Goal: Task Accomplishment & Management: Complete application form

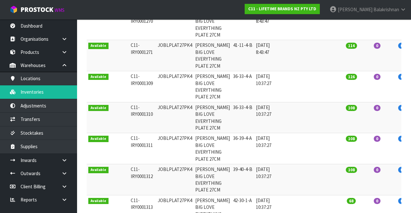
scroll to position [156, 0]
type input "JOBLPLAT27PK4"
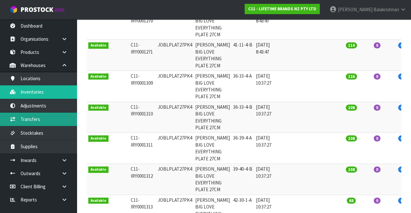
click at [46, 116] on link "Transfers" at bounding box center [38, 119] width 77 height 13
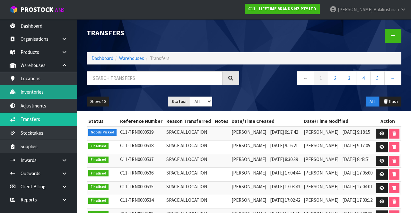
click at [42, 93] on link "Inventories" at bounding box center [38, 91] width 77 height 13
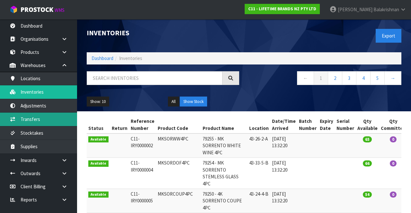
click at [50, 118] on link "Transfers" at bounding box center [38, 119] width 77 height 13
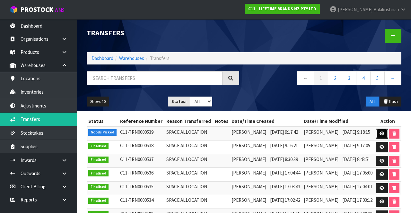
click at [257, 136] on icon at bounding box center [382, 134] width 5 height 4
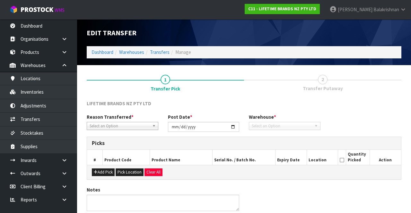
type input "[DATE]"
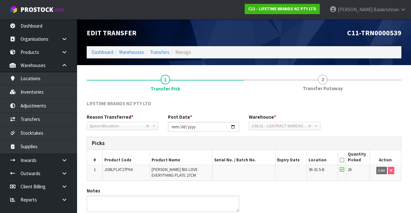
scroll to position [26, 0]
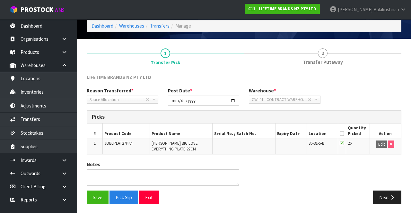
click at [257, 50] on link "2 Transfer Putaway" at bounding box center [322, 56] width 157 height 25
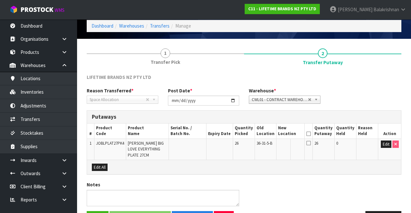
scroll to position [46, 0]
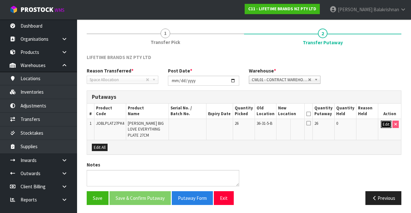
click at [257, 122] on button "Edit" at bounding box center [386, 125] width 11 height 8
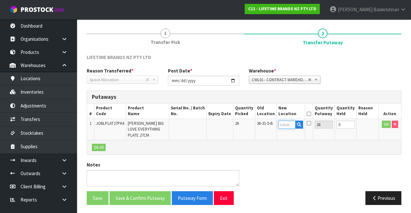
click at [257, 122] on input "text" at bounding box center [286, 125] width 17 height 8
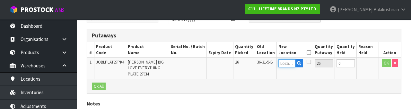
scroll to position [112, 0]
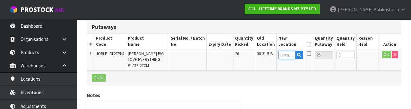
type input "2"
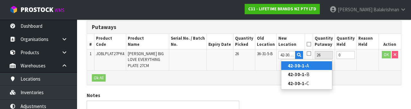
click at [257, 66] on strong "42-30-1-" at bounding box center [297, 65] width 19 height 6
type input "42-30-1-A"
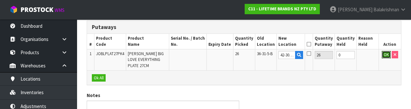
click at [257, 56] on button "OK" at bounding box center [386, 55] width 9 height 8
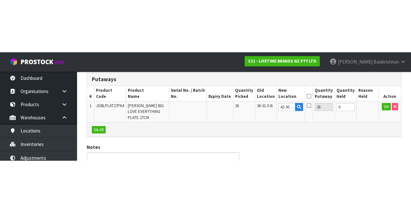
scroll to position [46, 0]
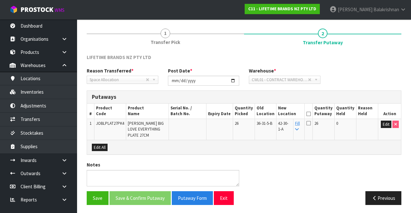
click at [257, 114] on icon at bounding box center [308, 114] width 4 height 0
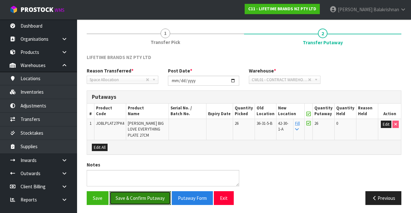
click at [145, 200] on button "Save & Confirm Putaway" at bounding box center [140, 198] width 61 height 14
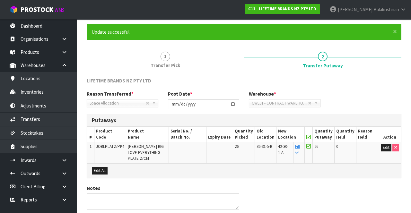
scroll to position [0, 0]
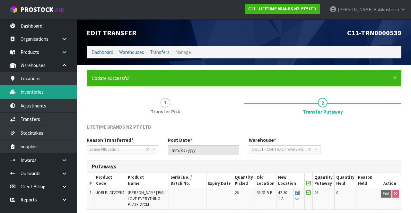
click at [26, 95] on link "Inventories" at bounding box center [38, 91] width 77 height 13
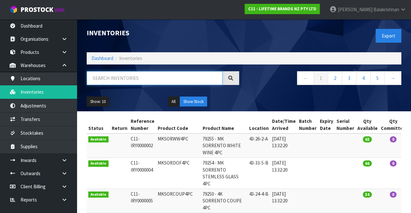
click at [146, 75] on input "text" at bounding box center [155, 78] width 136 height 14
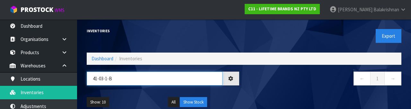
type input "41-03-1-B"
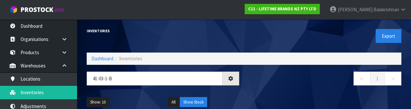
click at [257, 78] on nav "← 1 →" at bounding box center [325, 79] width 153 height 16
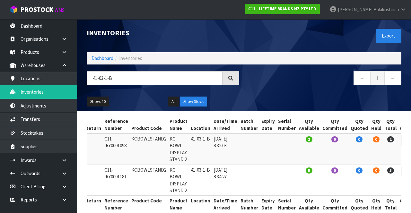
copy td "KCBOWLSTAND2"
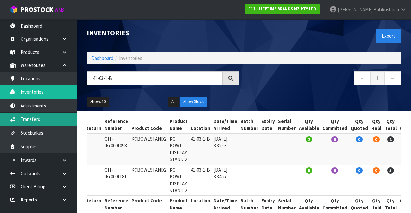
click at [45, 120] on link "Transfers" at bounding box center [38, 119] width 77 height 13
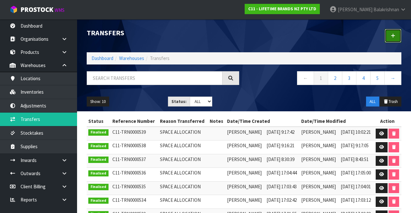
click at [257, 37] on link at bounding box center [393, 36] width 17 height 14
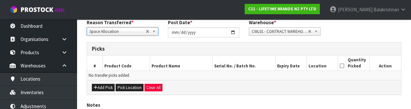
scroll to position [95, 0]
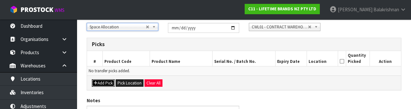
click at [99, 82] on button "Add Pick" at bounding box center [103, 83] width 23 height 8
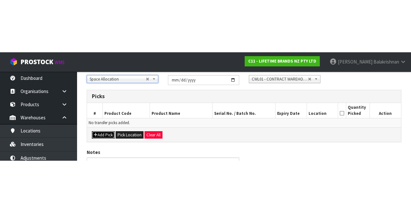
scroll to position [37, 0]
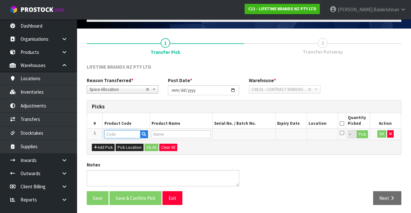
paste input "KCBOWLSTAND2"
type input "KCBOWLSTAND2"
type input "KC BOWL DISPLAY STAND 2"
type input "KCBOWLSTAND2"
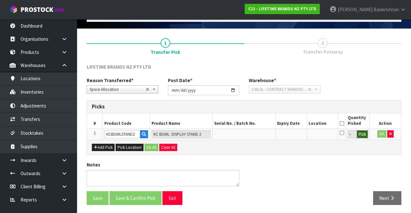
click at [257, 133] on button "Pick" at bounding box center [362, 134] width 11 height 8
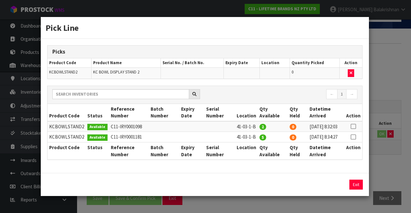
click at [257, 127] on icon at bounding box center [353, 127] width 5 height 0
click at [257, 189] on button "Assign Pick" at bounding box center [334, 185] width 26 height 10
type input "2"
click at [257, 137] on icon at bounding box center [353, 137] width 5 height 0
click at [257, 190] on button "Assign Pick" at bounding box center [334, 185] width 26 height 10
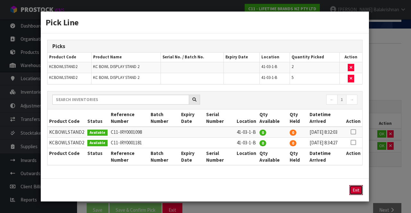
click at [257, 195] on button "Exit" at bounding box center [355, 190] width 13 height 10
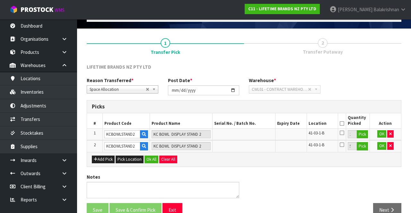
click at [257, 124] on icon at bounding box center [342, 124] width 4 height 0
click at [153, 156] on button "Ok All" at bounding box center [152, 160] width 14 height 8
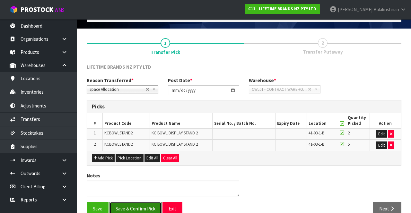
click at [131, 202] on button "Save & Confirm Pick" at bounding box center [136, 209] width 52 height 14
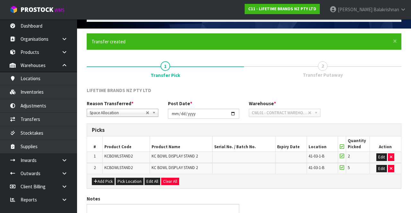
scroll to position [0, 0]
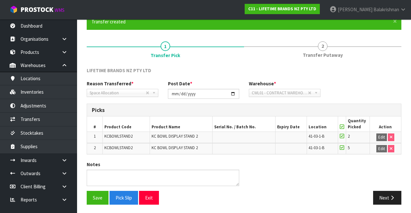
scroll to position [56, 0]
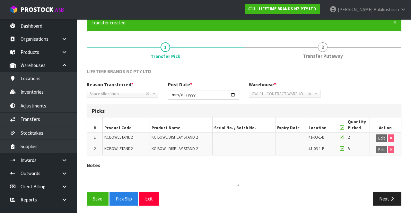
click at [257, 128] on icon at bounding box center [342, 128] width 4 height 0
click at [257, 84] on div "Reason Transferred * Space Allocation Damage Expired Stock Repair QA Space Allo…" at bounding box center [244, 92] width 324 height 23
click at [257, 196] on button "Next" at bounding box center [387, 199] width 28 height 14
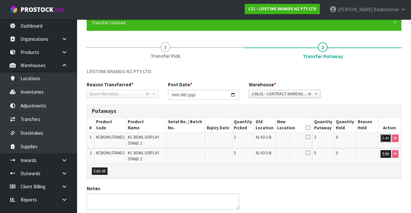
click at [257, 138] on button "Edit" at bounding box center [386, 139] width 11 height 8
click at [257, 137] on input "text" at bounding box center [286, 139] width 18 height 8
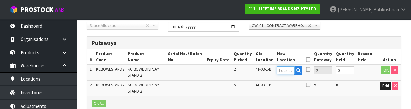
scroll to position [136, 0]
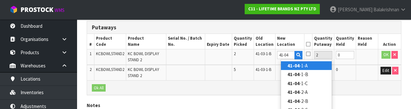
click at [257, 64] on link "41-04 -1-A" at bounding box center [306, 65] width 51 height 9
type input "41-04-1-A"
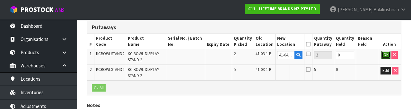
click at [257, 56] on button "OK" at bounding box center [386, 55] width 9 height 8
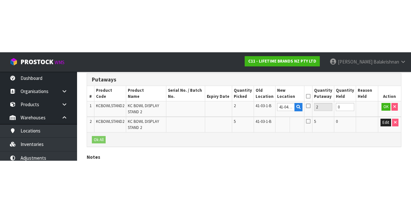
scroll to position [80, 0]
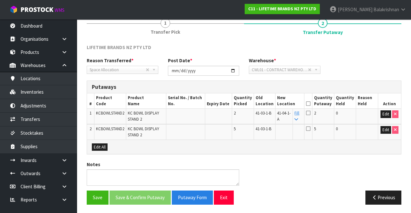
click at [257, 114] on link "Fill" at bounding box center [297, 115] width 5 height 11
click at [257, 104] on icon at bounding box center [308, 104] width 4 height 0
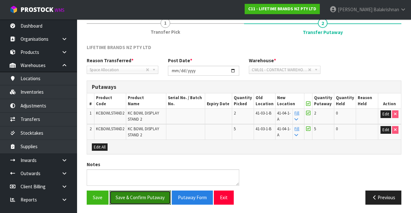
click at [139, 191] on button "Save & Confirm Putaway" at bounding box center [140, 198] width 61 height 14
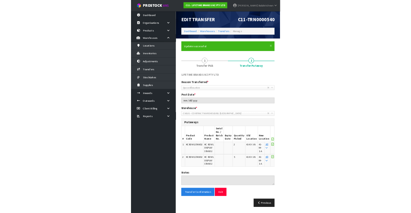
scroll to position [66, 0]
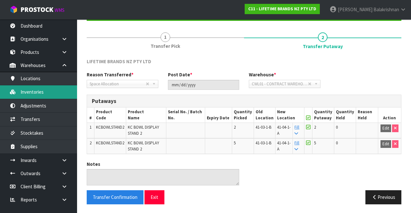
click at [41, 89] on link "Inventories" at bounding box center [38, 91] width 77 height 13
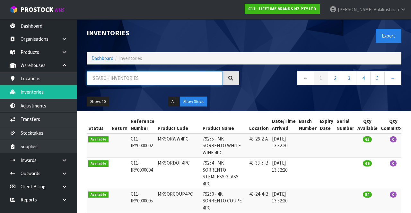
click at [134, 79] on input "text" at bounding box center [155, 78] width 136 height 14
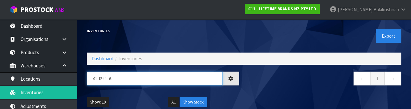
type input "41-09-1-A"
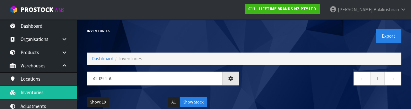
click at [257, 80] on nav "← 1 →" at bounding box center [325, 79] width 153 height 16
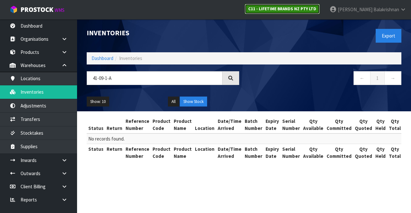
click at [257, 12] on link "C11 - LIFETIME BRANDS NZ PTY LTD" at bounding box center [282, 9] width 75 height 10
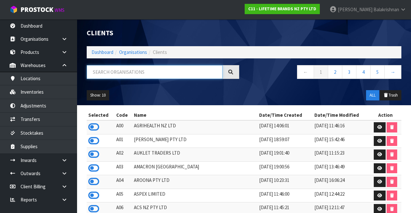
click at [179, 71] on input "text" at bounding box center [155, 72] width 136 height 14
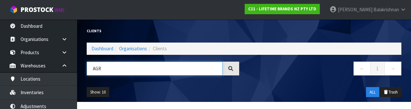
type input "AGR"
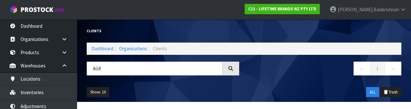
click at [257, 80] on div "← 1 →" at bounding box center [325, 71] width 162 height 21
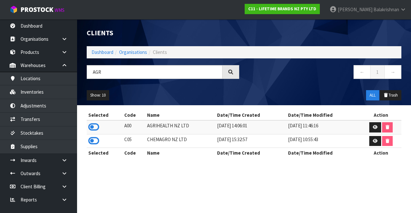
click at [93, 124] on icon at bounding box center [93, 127] width 11 height 10
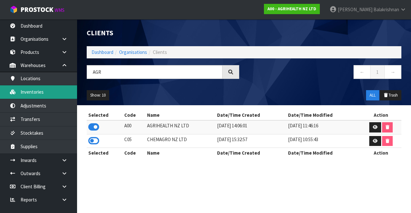
click at [51, 93] on link "Inventories" at bounding box center [38, 91] width 77 height 13
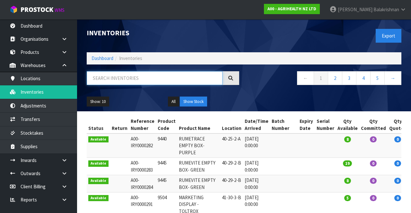
click at [129, 75] on input "text" at bounding box center [155, 78] width 136 height 14
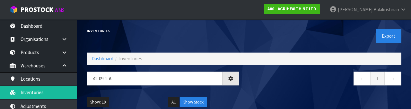
click at [257, 80] on nav "← 1 →" at bounding box center [325, 79] width 153 height 16
type input "41-09-1-A"
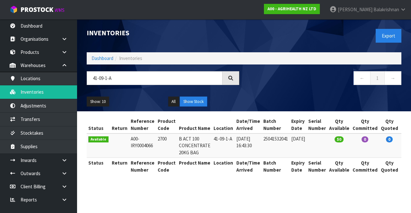
copy td "2700"
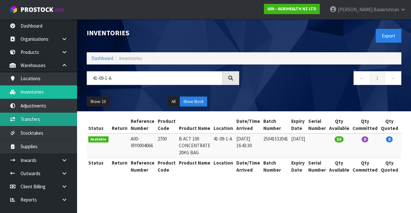
click at [37, 120] on link "Transfers" at bounding box center [38, 119] width 77 height 13
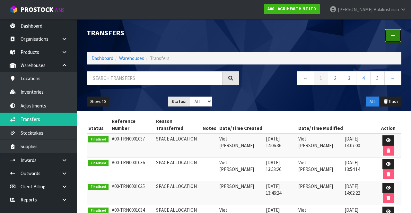
click at [257, 39] on link at bounding box center [393, 36] width 17 height 14
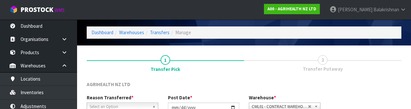
scroll to position [77, 0]
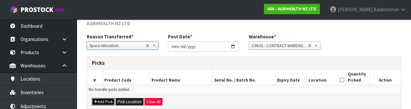
click at [105, 100] on button "Add Pick" at bounding box center [103, 102] width 23 height 8
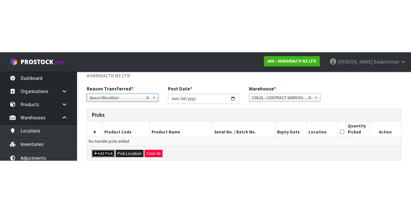
scroll to position [37, 0]
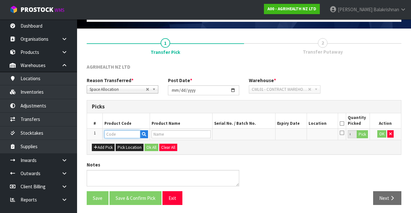
paste input "2700"
type input "2700"
type input "B ACT 100 CONCENTRATE 20KG BAG"
type input "2700"
click at [257, 134] on button "Pick" at bounding box center [362, 134] width 11 height 8
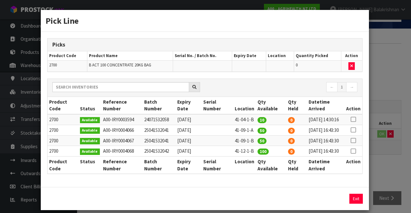
click at [257, 130] on icon at bounding box center [353, 130] width 5 height 0
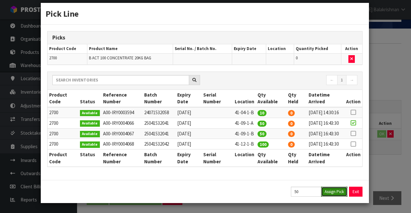
click at [257, 191] on button "Assign Pick" at bounding box center [334, 192] width 26 height 10
type input "50"
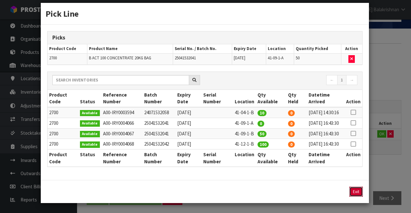
click at [257, 188] on button "Exit" at bounding box center [355, 192] width 13 height 10
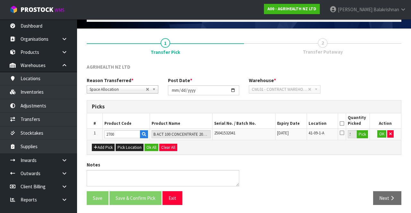
click at [257, 124] on icon at bounding box center [342, 124] width 4 height 0
click at [155, 144] on button "Ok All" at bounding box center [152, 148] width 14 height 8
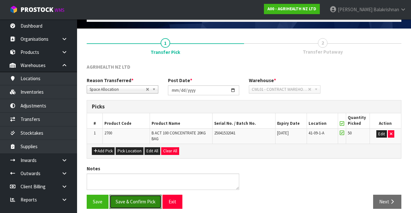
click at [138, 196] on button "Save & Confirm Pick" at bounding box center [136, 202] width 52 height 14
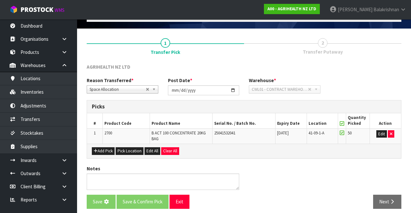
scroll to position [0, 0]
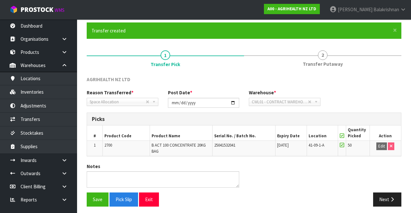
scroll to position [50, 0]
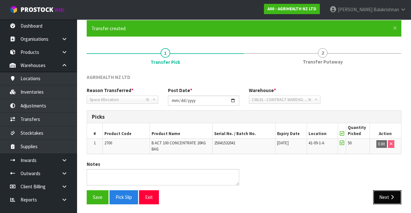
click at [257, 195] on button "Next" at bounding box center [387, 197] width 28 height 14
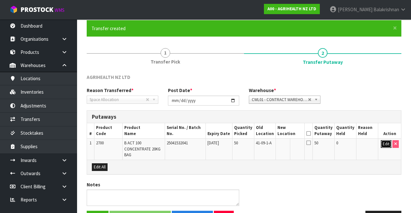
click at [257, 143] on button "Edit" at bounding box center [386, 144] width 11 height 8
click at [257, 143] on input "text" at bounding box center [286, 144] width 17 height 8
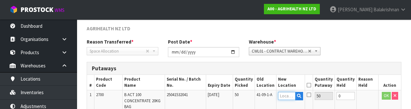
scroll to position [136, 0]
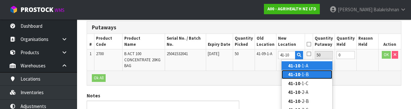
click at [257, 73] on link "41-10 -1-B" at bounding box center [307, 74] width 51 height 9
type input "41-10-1-B"
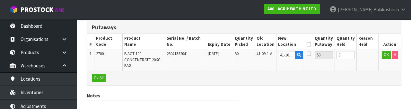
click at [257, 44] on icon at bounding box center [309, 44] width 4 height 0
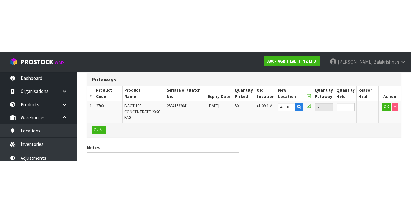
scroll to position [70, 0]
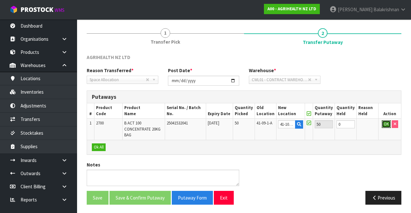
click at [257, 122] on button "OK" at bounding box center [386, 124] width 9 height 8
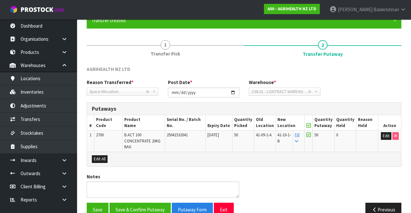
scroll to position [61, 0]
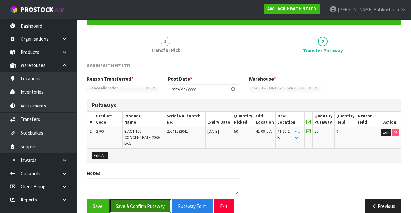
click at [145, 200] on button "Save & Confirm Putaway" at bounding box center [140, 206] width 61 height 14
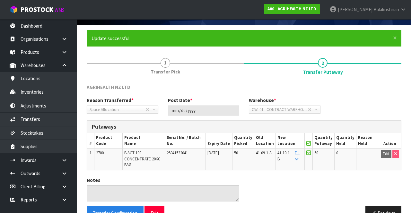
scroll to position [56, 0]
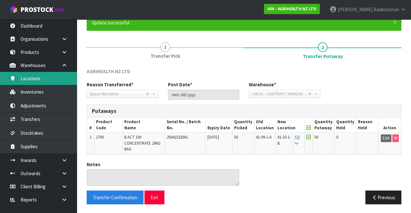
click at [39, 74] on link "Locations" at bounding box center [38, 78] width 77 height 13
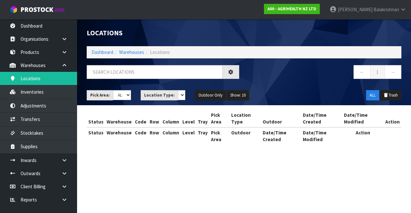
click at [40, 90] on div "Locations Dashboard Warehouses Locations ← 1 → Pick Area: Main Refurb Damaged P…" at bounding box center [205, 78] width 411 height 156
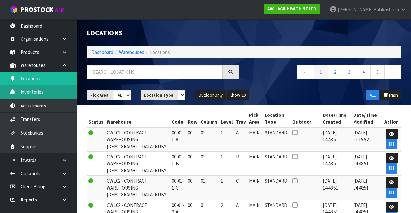
click at [34, 92] on link "Inventories" at bounding box center [38, 91] width 77 height 13
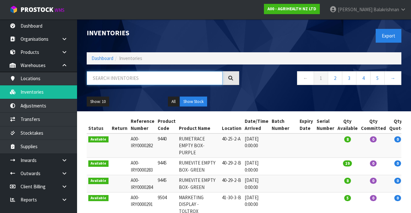
click at [155, 80] on input "text" at bounding box center [155, 78] width 136 height 14
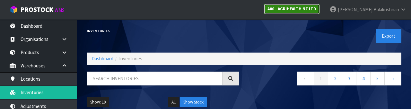
click at [257, 6] on strong "A00 - AGRIHEALTH NZ LTD" at bounding box center [292, 8] width 49 height 5
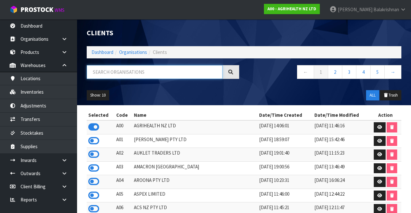
click at [161, 74] on input "text" at bounding box center [155, 72] width 136 height 14
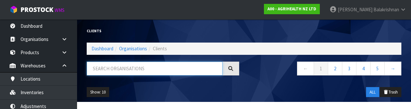
type input "T"
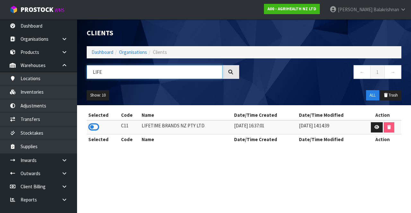
type input "LIFE"
click at [103, 124] on td at bounding box center [103, 127] width 33 height 14
click at [92, 131] on icon at bounding box center [93, 127] width 11 height 10
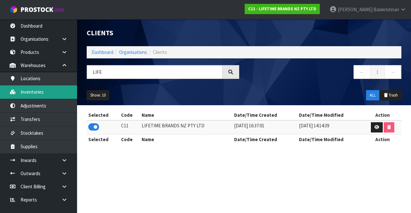
click at [48, 97] on link "Inventories" at bounding box center [38, 91] width 77 height 13
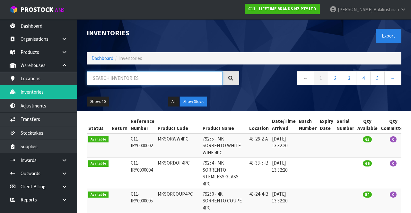
click at [157, 76] on input "text" at bounding box center [155, 78] width 136 height 14
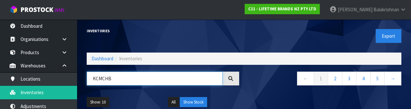
click at [144, 77] on input "KCMCHB" at bounding box center [155, 78] width 136 height 14
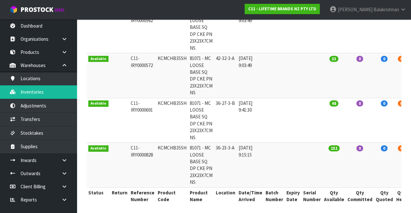
scroll to position [170, 0]
type input "KCMCHB35SH"
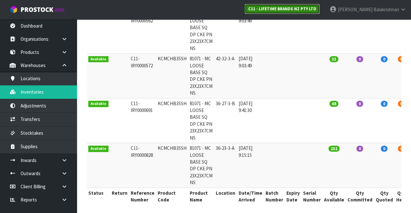
click at [257, 10] on strong "C11 - LIFETIME BRANDS NZ PTY LTD" at bounding box center [282, 8] width 68 height 5
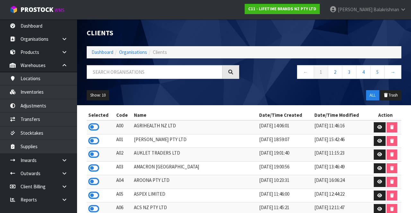
click at [95, 130] on icon at bounding box center [93, 127] width 11 height 10
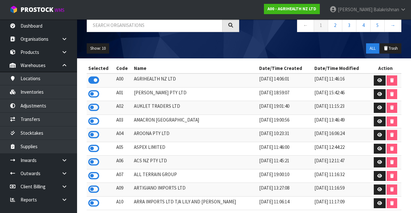
scroll to position [47, 0]
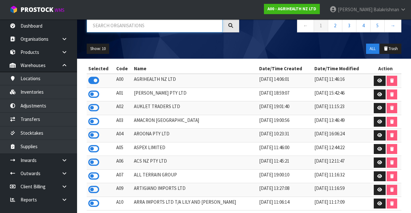
click at [138, 31] on input "text" at bounding box center [155, 26] width 136 height 14
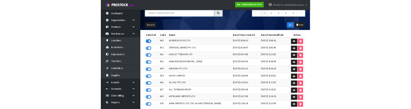
scroll to position [43, 0]
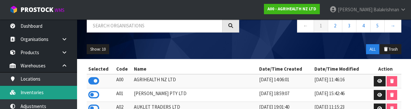
click at [45, 92] on link "Inventories" at bounding box center [38, 91] width 77 height 13
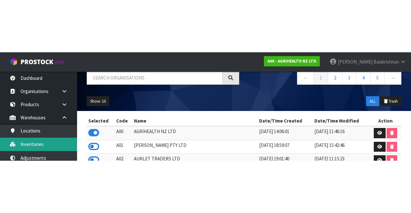
scroll to position [47, 0]
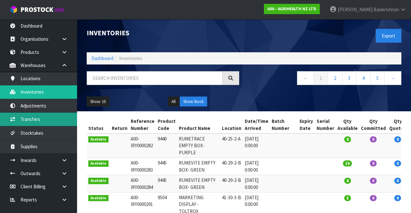
click at [47, 118] on link "Transfers" at bounding box center [38, 119] width 77 height 13
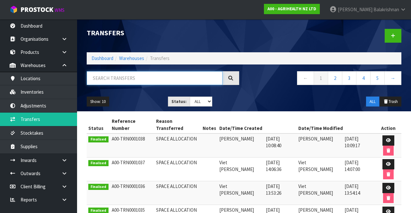
click at [132, 75] on input "text" at bounding box center [155, 78] width 136 height 14
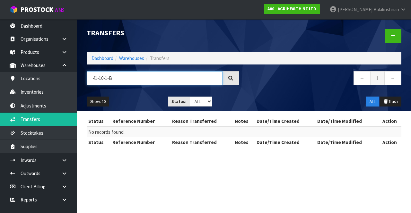
click at [139, 80] on input "41-10-1-B" at bounding box center [155, 78] width 136 height 14
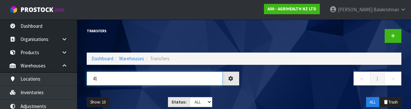
type input "4"
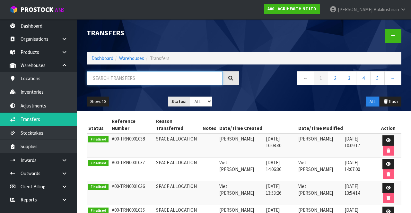
click at [127, 77] on input "text" at bounding box center [155, 78] width 136 height 14
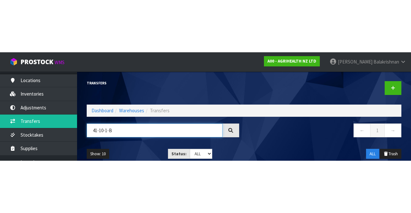
scroll to position [52, 0]
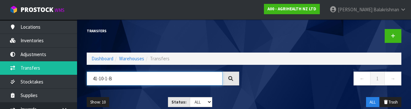
type input "41-10-1-B"
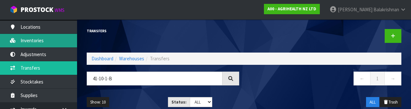
click at [44, 44] on link "Inventories" at bounding box center [38, 40] width 77 height 13
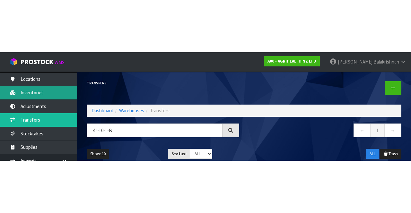
scroll to position [5, 0]
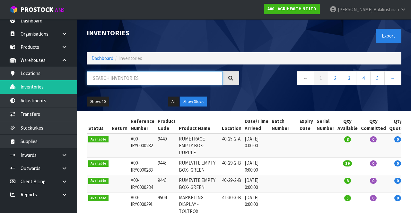
click at [127, 76] on input "text" at bounding box center [155, 78] width 136 height 14
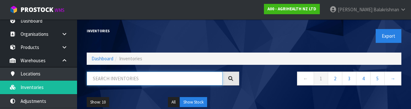
type input "5"
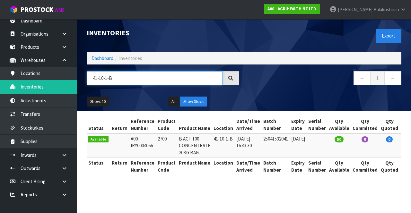
type input "41-10-1-B"
copy td "2700"
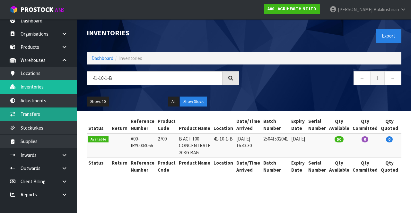
click at [48, 115] on link "Transfers" at bounding box center [38, 114] width 77 height 13
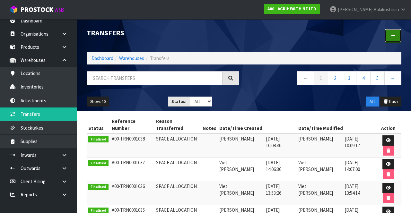
click at [257, 40] on link at bounding box center [393, 36] width 17 height 14
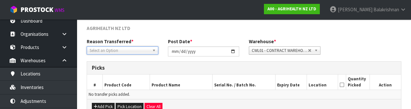
scroll to position [73, 0]
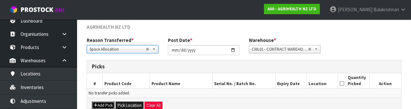
click at [106, 105] on button "Add Pick" at bounding box center [103, 105] width 23 height 8
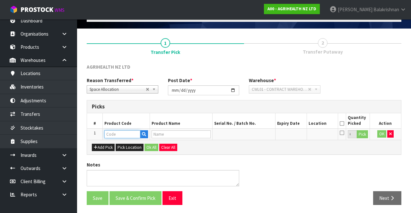
click at [117, 132] on input "text" at bounding box center [122, 134] width 36 height 8
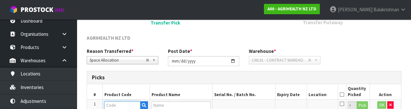
scroll to position [112, 0]
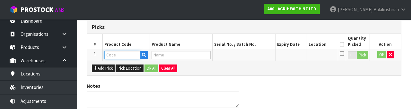
type input "2700"
type input "B ACT 100 CONCENTRATE 20KG BAG"
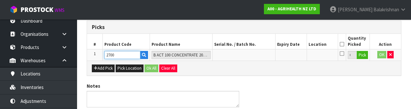
type input "2700"
click at [257, 56] on button "Pick" at bounding box center [362, 55] width 11 height 8
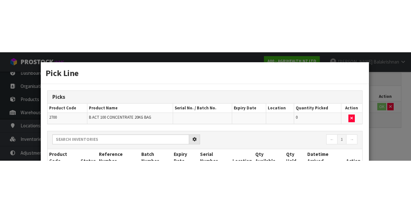
scroll to position [37, 0]
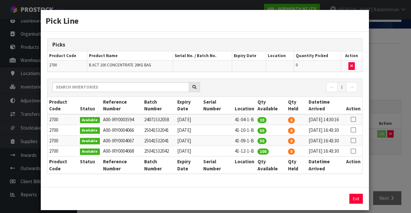
click at [257, 130] on icon at bounding box center [353, 130] width 5 height 0
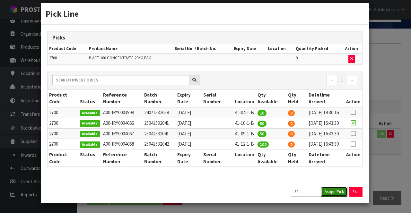
click at [257, 195] on button "Assign Pick" at bounding box center [334, 192] width 26 height 10
type input "50"
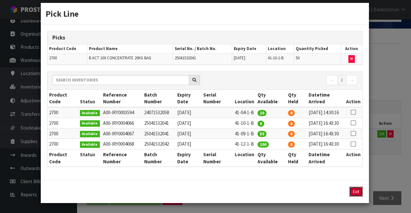
click at [257, 189] on button "Exit" at bounding box center [355, 192] width 13 height 10
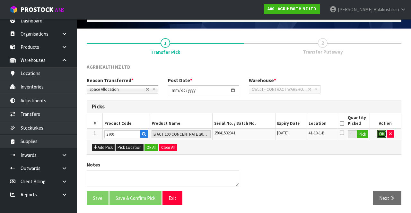
click at [257, 134] on button "OK" at bounding box center [381, 134] width 9 height 8
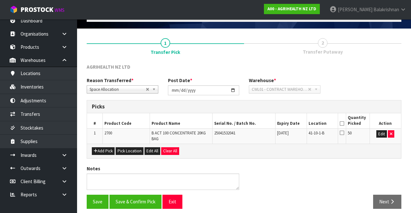
click at [257, 124] on icon at bounding box center [342, 124] width 4 height 0
click at [131, 198] on button "Save & Confirm Pick" at bounding box center [136, 202] width 52 height 14
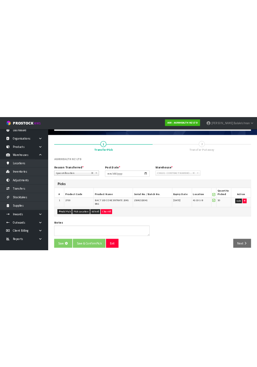
scroll to position [0, 0]
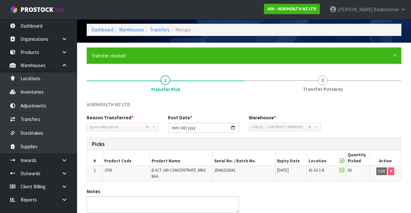
scroll to position [50, 0]
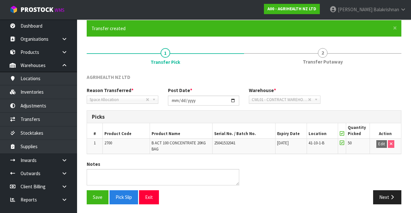
click at [257, 53] on link "2 Transfer Putaway" at bounding box center [322, 55] width 157 height 25
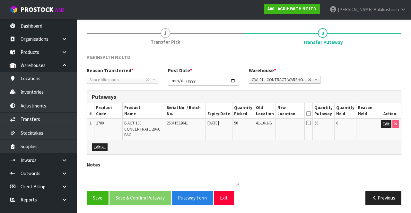
scroll to position [68, 0]
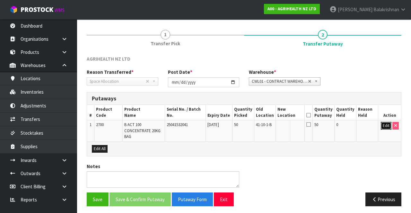
click at [257, 123] on button "Edit" at bounding box center [386, 126] width 11 height 8
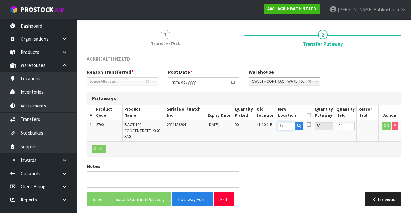
click at [257, 125] on input "text" at bounding box center [286, 126] width 17 height 8
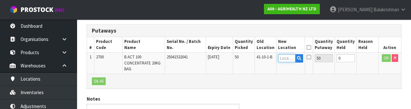
scroll to position [136, 0]
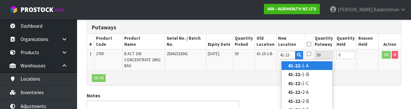
click at [257, 64] on link "41-22- 1-A" at bounding box center [307, 65] width 51 height 9
type input "41-22-1-A"
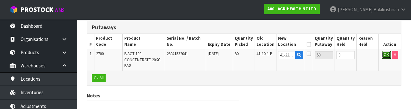
click at [257, 55] on button "OK" at bounding box center [386, 55] width 9 height 8
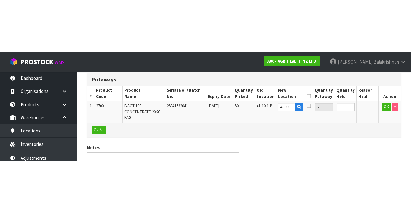
scroll to position [70, 0]
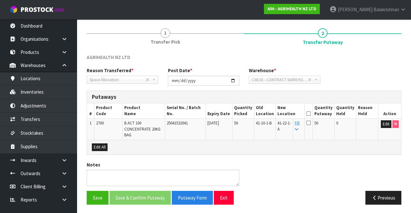
click at [257, 114] on icon at bounding box center [308, 114] width 4 height 0
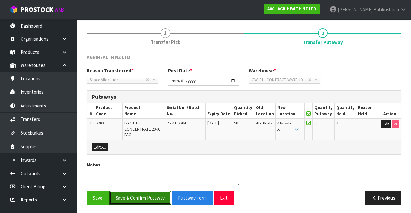
click at [139, 199] on button "Save & Confirm Putaway" at bounding box center [140, 198] width 61 height 14
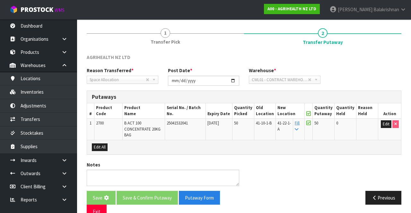
scroll to position [0, 0]
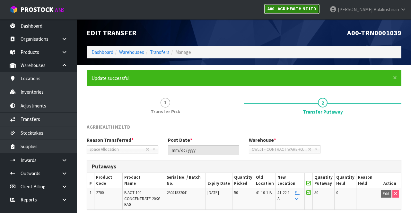
click at [257, 11] on strong "A00 - AGRIHEALTH NZ LTD" at bounding box center [292, 8] width 49 height 5
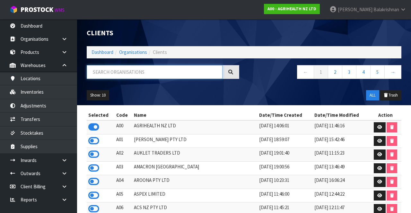
click at [143, 73] on input "text" at bounding box center [155, 72] width 136 height 14
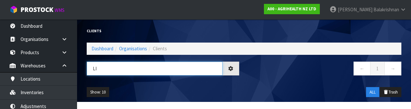
type input "L"
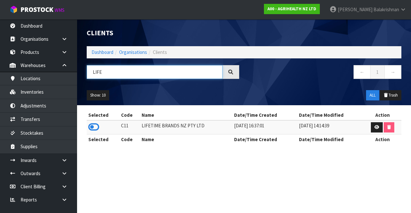
type input "LIFE"
click at [91, 125] on icon at bounding box center [93, 127] width 11 height 10
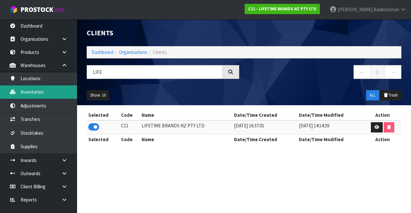
click at [41, 92] on link "Inventories" at bounding box center [38, 91] width 77 height 13
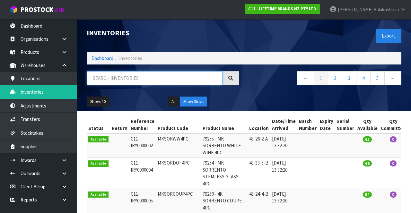
click at [131, 79] on input "text" at bounding box center [155, 78] width 136 height 14
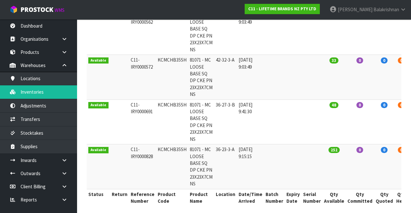
scroll to position [172, 0]
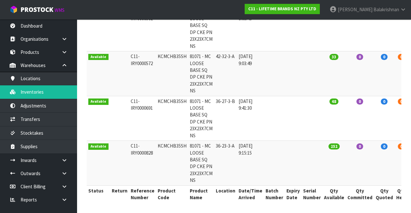
type input "KCMCHB35"
copy td "KCMCHB35SH"
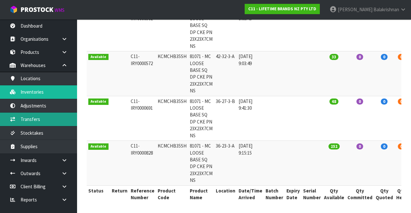
click at [43, 120] on link "Transfers" at bounding box center [38, 119] width 77 height 13
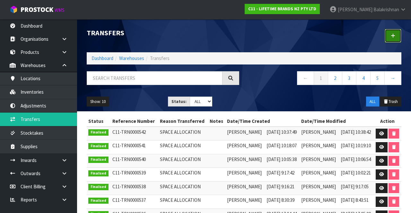
click at [257, 39] on link at bounding box center [393, 36] width 17 height 14
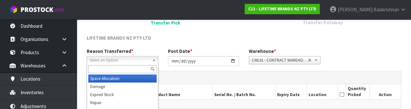
scroll to position [77, 0]
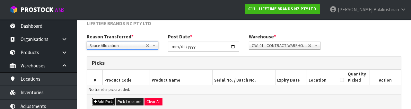
click at [101, 99] on button "Add Pick" at bounding box center [103, 102] width 23 height 8
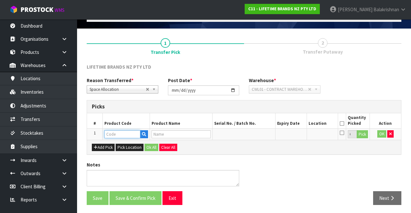
click at [130, 132] on input "text" at bounding box center [122, 134] width 36 height 8
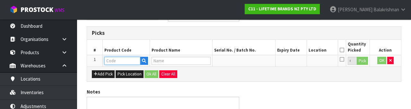
scroll to position [112, 0]
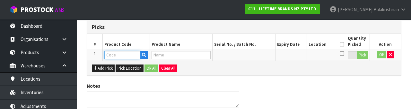
type input "KCMCHB35SH"
type input "81071 - MC LOOSE BASE SQ DP CKE PN 23X23X7CM NS"
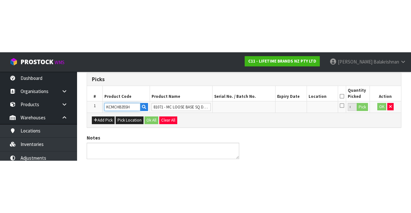
scroll to position [37, 0]
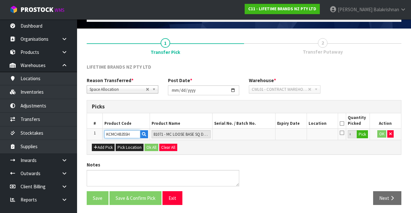
type input "KCMCHB35SH"
click at [257, 130] on button "Pick" at bounding box center [362, 134] width 11 height 8
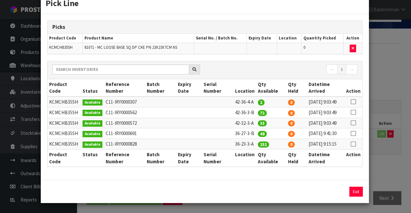
scroll to position [49, 0]
click at [257, 144] on icon at bounding box center [353, 144] width 5 height 0
click at [257, 191] on button "Assign Pick" at bounding box center [334, 192] width 26 height 10
type input "252"
click at [257, 189] on button "Exit" at bounding box center [355, 192] width 13 height 10
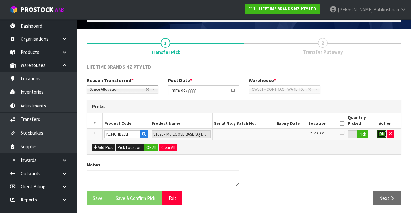
click at [257, 130] on button "OK" at bounding box center [381, 134] width 9 height 8
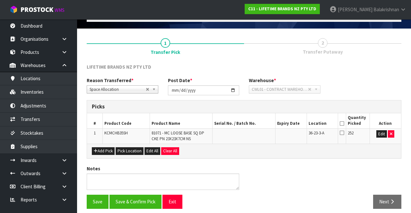
click at [257, 124] on icon at bounding box center [342, 124] width 4 height 0
click at [145, 200] on button "Save & Confirm Pick" at bounding box center [136, 202] width 52 height 14
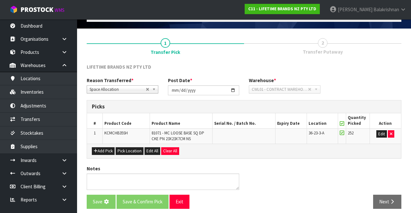
scroll to position [0, 0]
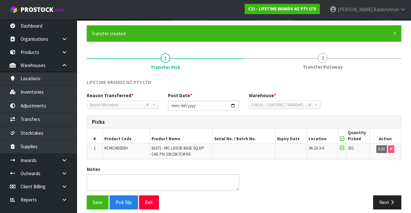
scroll to position [50, 0]
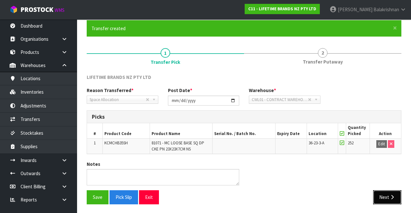
click at [257, 195] on button "Next" at bounding box center [387, 197] width 28 height 14
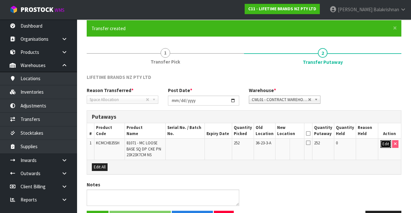
click at [257, 145] on button "Edit" at bounding box center [386, 144] width 11 height 8
click at [257, 143] on input "text" at bounding box center [286, 144] width 18 height 8
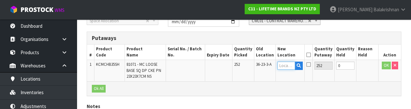
scroll to position [136, 0]
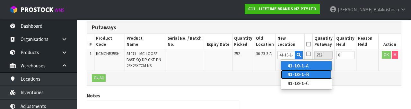
click at [257, 74] on strong "41-10-1-" at bounding box center [296, 74] width 19 height 6
type input "41-10-1-B"
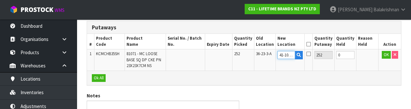
scroll to position [138, 0]
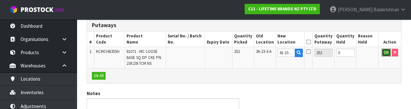
click at [257, 53] on button "OK" at bounding box center [386, 52] width 9 height 8
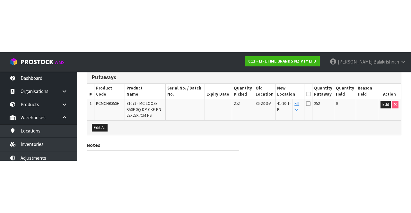
scroll to position [70, 0]
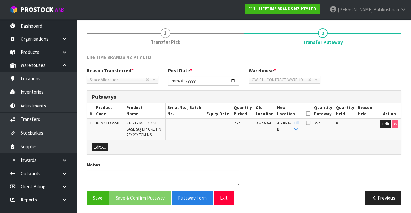
click at [257, 114] on icon at bounding box center [308, 114] width 4 height 0
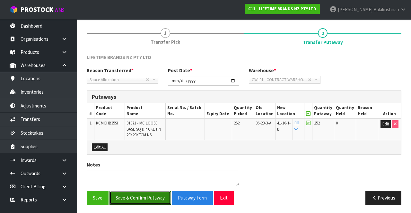
click at [148, 191] on button "Save & Confirm Putaway" at bounding box center [140, 198] width 61 height 14
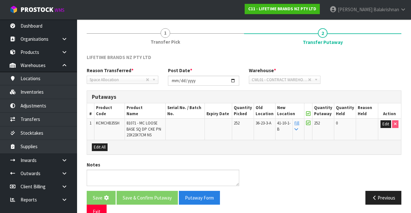
scroll to position [0, 0]
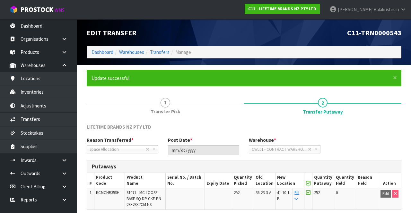
click at [113, 192] on span "KCMCHB35SH" at bounding box center [107, 192] width 23 height 5
copy span "KCMCHB35SH"
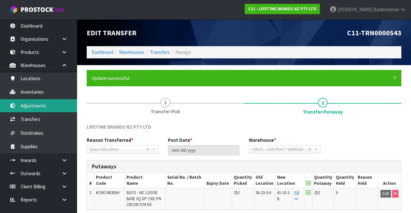
click at [50, 104] on link "Adjustments" at bounding box center [38, 105] width 77 height 13
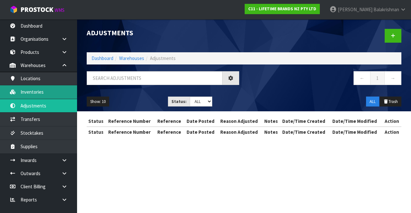
click at [48, 91] on link "Inventories" at bounding box center [38, 91] width 77 height 13
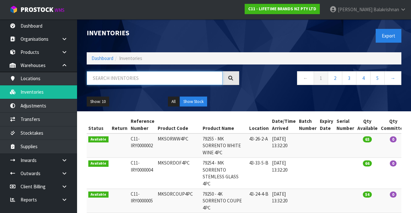
click at [141, 78] on input "text" at bounding box center [155, 78] width 136 height 14
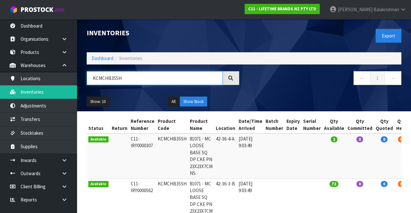
click at [146, 75] on input "KCMCHB35SH" at bounding box center [155, 78] width 136 height 14
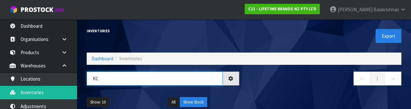
type input "K"
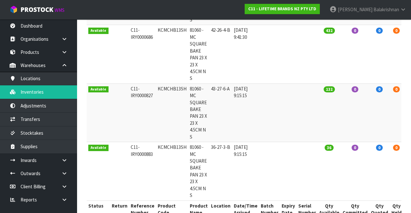
scroll to position [182, 0]
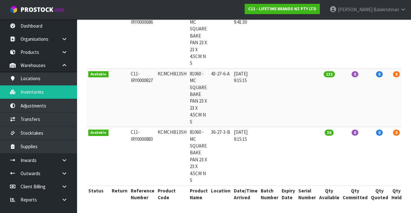
type input "KCMCHB13SH"
copy td "KCMCHB13SH"
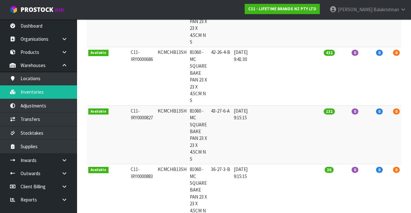
scroll to position [145, 0]
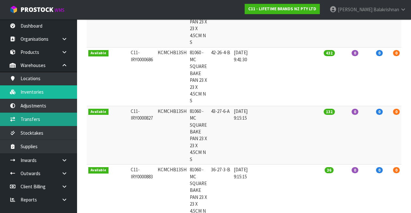
click at [25, 117] on link "Transfers" at bounding box center [38, 119] width 77 height 13
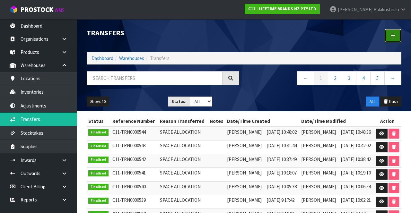
click at [257, 38] on link at bounding box center [393, 36] width 17 height 14
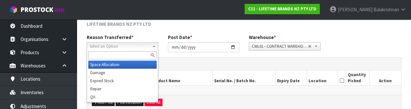
scroll to position [77, 0]
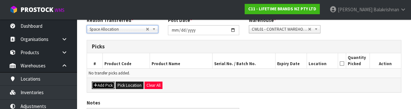
click at [105, 82] on button "Add Pick" at bounding box center [103, 85] width 23 height 8
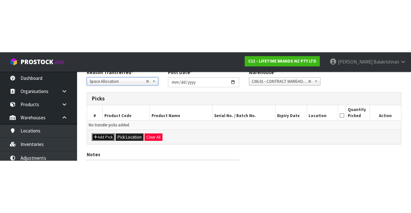
scroll to position [37, 0]
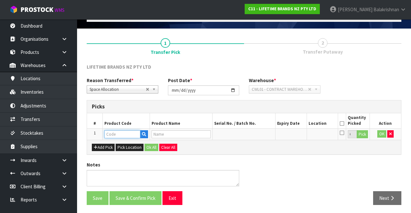
click at [116, 135] on input "text" at bounding box center [122, 134] width 36 height 8
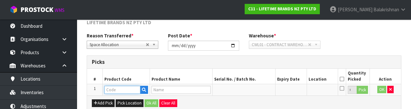
scroll to position [112, 0]
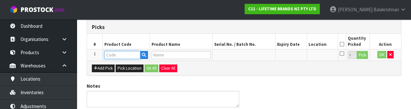
type input "KCMCHB13SH"
type input "81060 - MC SQUARE BAKE PAN 23 X 23 X 4.5CM N S"
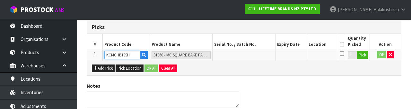
type input "KCMCHB13SH"
click at [257, 57] on button "Pick" at bounding box center [362, 55] width 11 height 8
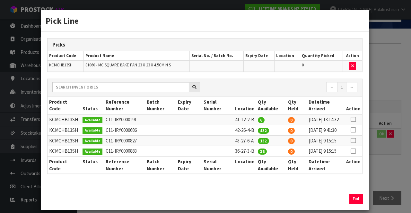
scroll to position [25, 0]
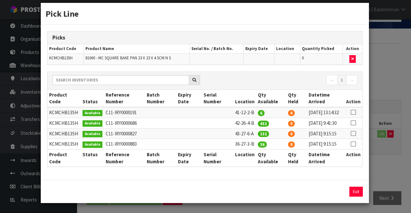
click at [257, 144] on icon at bounding box center [353, 144] width 5 height 0
click at [257, 191] on button "Assign Pick" at bounding box center [334, 192] width 26 height 10
type input "36"
copy td "43-27-6-A"
click at [257, 196] on button "Exit" at bounding box center [355, 192] width 13 height 10
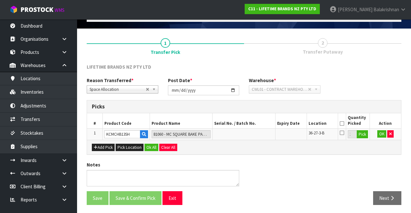
click at [257, 123] on th "Quantity Picked" at bounding box center [357, 120] width 23 height 15
click at [257, 124] on icon at bounding box center [342, 124] width 4 height 0
click at [257, 135] on button "Pick" at bounding box center [362, 134] width 11 height 8
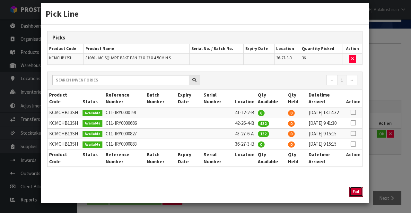
click at [257, 189] on button "Exit" at bounding box center [355, 192] width 13 height 10
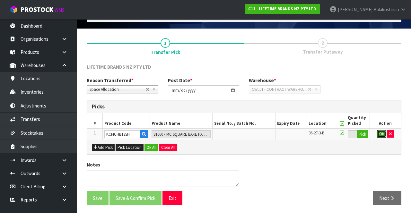
click at [257, 132] on button "OK" at bounding box center [381, 134] width 9 height 8
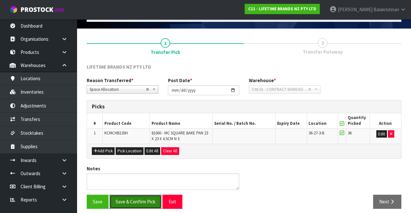
click at [138, 200] on button "Save & Confirm Pick" at bounding box center [136, 202] width 52 height 14
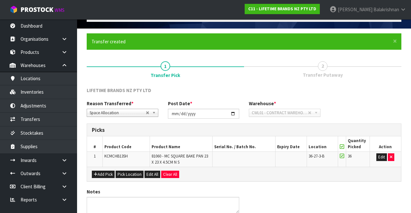
scroll to position [0, 0]
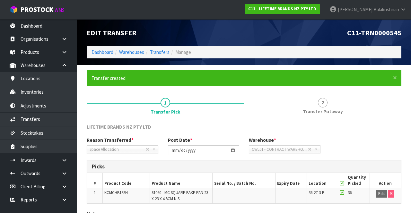
scroll to position [50, 0]
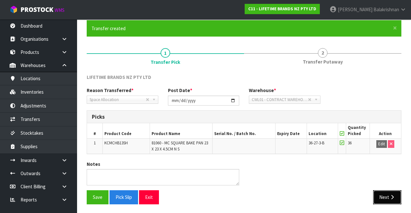
click at [257, 203] on button "Next" at bounding box center [387, 197] width 28 height 14
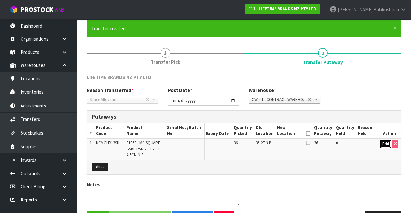
click at [257, 142] on button "Edit" at bounding box center [386, 144] width 11 height 8
click at [257, 143] on input "text" at bounding box center [286, 144] width 18 height 8
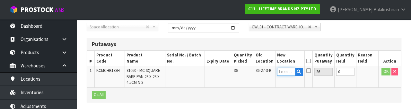
scroll to position [136, 0]
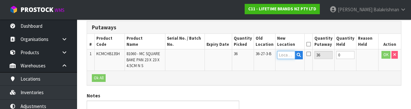
type input "43-27-6-A"
click at [257, 55] on button "OK" at bounding box center [386, 55] width 9 height 8
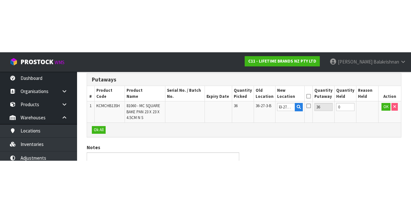
scroll to position [70, 0]
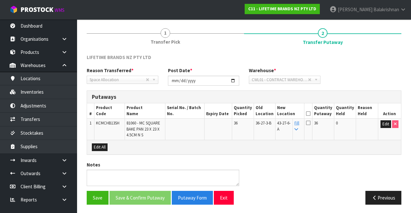
click at [257, 114] on icon at bounding box center [308, 114] width 4 height 0
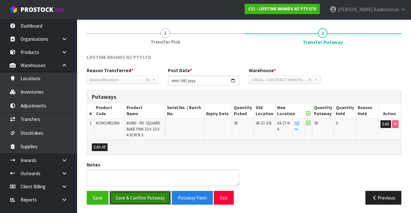
click at [145, 195] on button "Save & Confirm Putaway" at bounding box center [140, 198] width 61 height 14
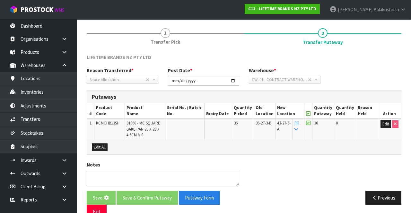
scroll to position [0, 0]
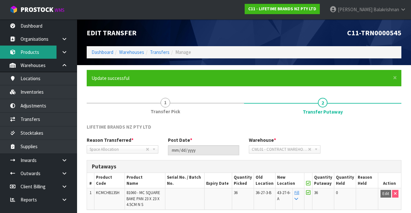
click at [38, 50] on link "Products" at bounding box center [38, 52] width 77 height 13
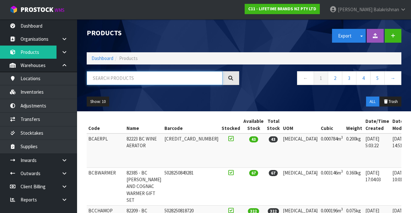
click at [125, 78] on input "text" at bounding box center [155, 78] width 136 height 14
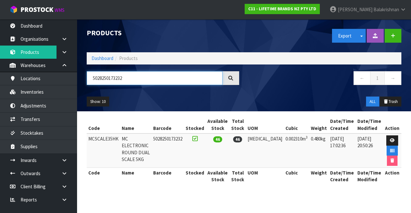
type input "5028250173232"
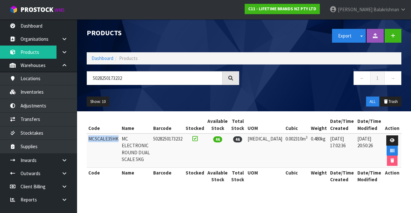
copy td "MCSCALE35HK"
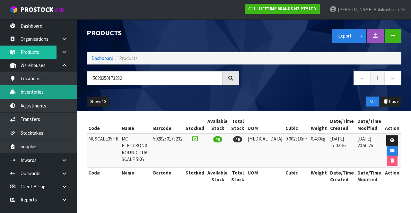
click at [46, 93] on link "Inventories" at bounding box center [38, 91] width 77 height 13
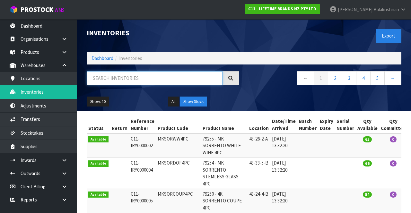
click at [140, 81] on input "text" at bounding box center [155, 78] width 136 height 14
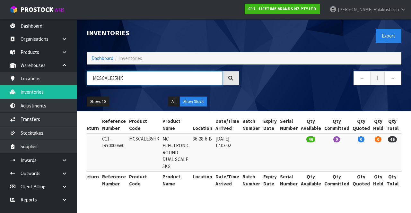
scroll to position [0, 31]
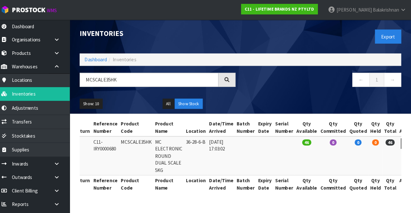
click at [257, 122] on div "Status Return Reference Number Product Code Product Name Location Date/Time Arr…" at bounding box center [244, 155] width 324 height 79
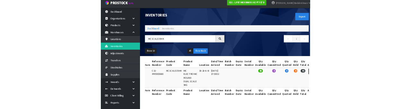
scroll to position [0, 0]
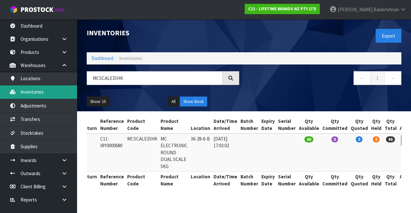
click at [22, 94] on link "Inventories" at bounding box center [38, 91] width 77 height 13
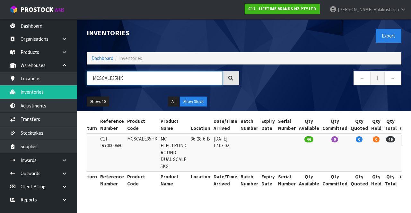
click at [132, 83] on input "MCSCALE35HK" at bounding box center [155, 78] width 136 height 14
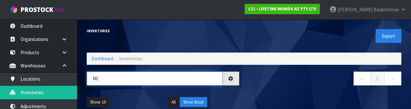
type input "M"
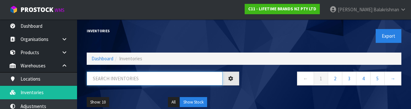
click at [145, 71] on input "text" at bounding box center [155, 78] width 136 height 14
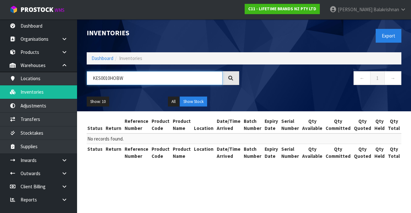
click at [131, 79] on input "KES0010HOBW" at bounding box center [155, 78] width 136 height 14
type input "KES0010HOBW"
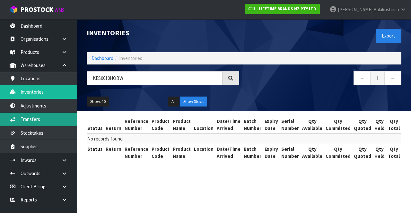
click at [52, 120] on link "Transfers" at bounding box center [38, 119] width 77 height 13
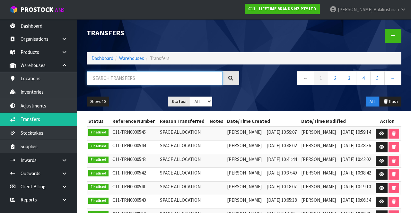
click at [133, 75] on input "text" at bounding box center [155, 78] width 136 height 14
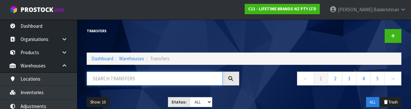
paste input "KES0010HOBW"
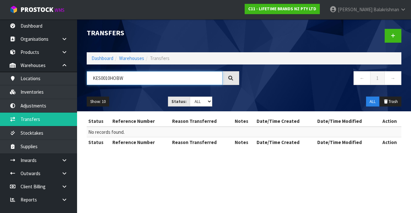
click at [110, 78] on input "KES0010HOBW" at bounding box center [155, 78] width 136 height 14
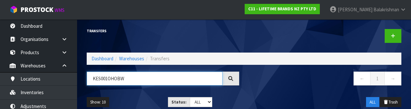
type input "KES001OHOBW"
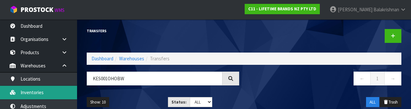
click at [45, 94] on link "Inventories" at bounding box center [38, 91] width 77 height 13
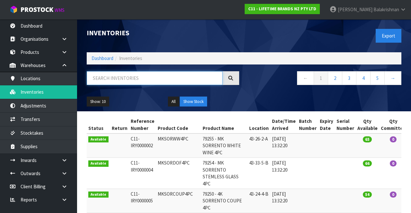
click at [142, 78] on input "text" at bounding box center [155, 78] width 136 height 14
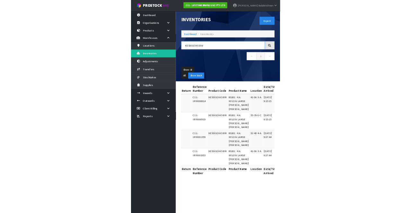
scroll to position [30, 0]
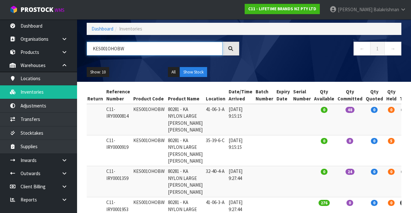
type input "KES001OHOBW"
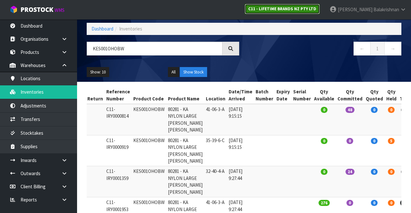
click at [257, 7] on strong "C11 - LIFETIME BRANDS NZ PTY LTD" at bounding box center [282, 8] width 68 height 5
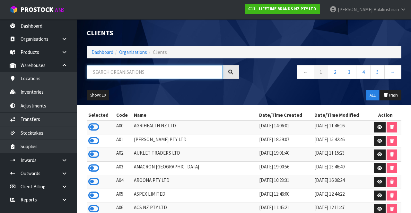
click at [129, 74] on input "text" at bounding box center [155, 72] width 136 height 14
click at [98, 122] on icon at bounding box center [93, 127] width 11 height 10
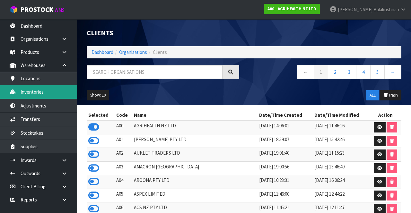
click at [39, 95] on link "Inventories" at bounding box center [38, 91] width 77 height 13
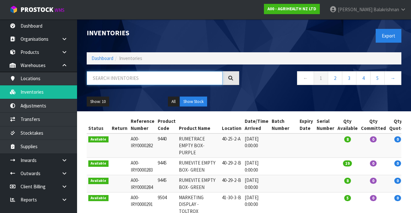
click at [130, 80] on input "text" at bounding box center [155, 78] width 136 height 14
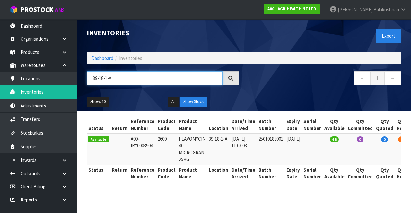
scroll to position [0, 37]
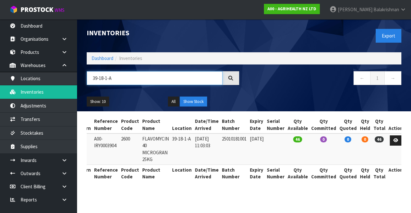
type input "39-18-1-A"
copy td "2600"
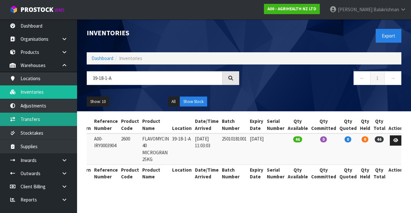
click at [45, 121] on link "Transfers" at bounding box center [38, 119] width 77 height 13
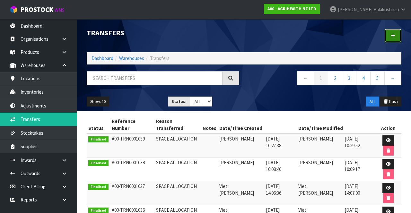
click at [257, 40] on link at bounding box center [393, 36] width 17 height 14
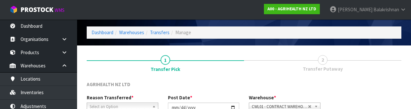
scroll to position [77, 0]
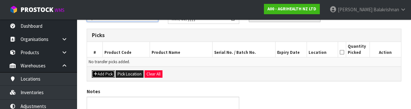
click at [103, 71] on button "Add Pick" at bounding box center [103, 74] width 23 height 8
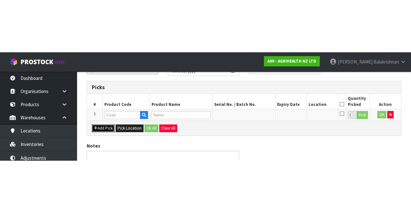
scroll to position [37, 0]
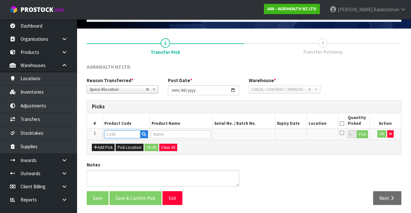
click at [132, 133] on input "text" at bounding box center [122, 134] width 36 height 8
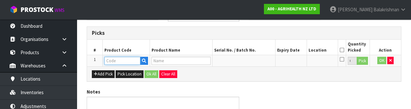
scroll to position [112, 0]
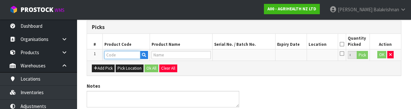
type input "2600"
type input "FLAVOMYCIN 40 MICROGRAN 25KG"
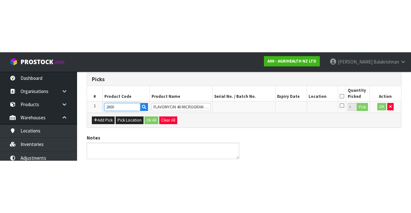
scroll to position [37, 0]
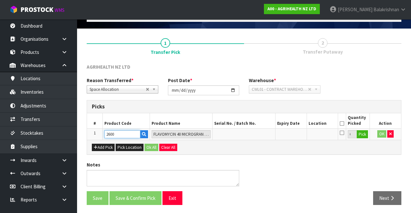
type input "2600"
click at [257, 134] on button "Pick" at bounding box center [362, 134] width 11 height 8
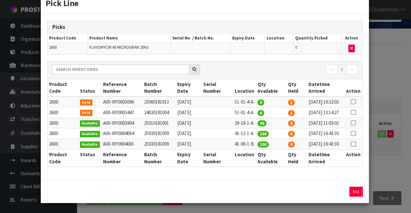
scroll to position [49, 0]
click at [257, 118] on td at bounding box center [354, 123] width 18 height 11
click at [257, 123] on icon at bounding box center [353, 123] width 5 height 0
click at [257, 191] on button "Assign Pick" at bounding box center [334, 192] width 26 height 10
type input "46"
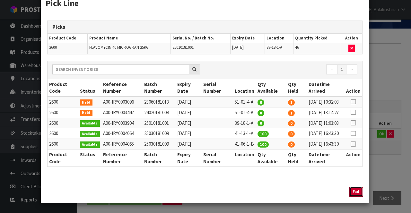
click at [257, 191] on button "Exit" at bounding box center [355, 192] width 13 height 10
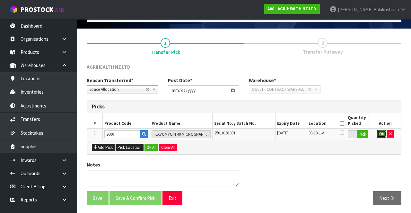
click at [257, 132] on button "OK" at bounding box center [381, 134] width 9 height 8
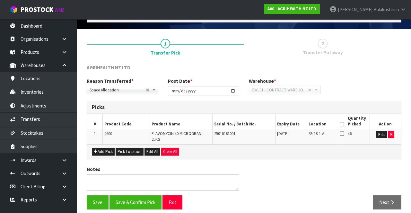
click at [257, 125] on th "Quantity Picked" at bounding box center [357, 121] width 23 height 15
click at [257, 124] on icon at bounding box center [342, 124] width 4 height 0
click at [144, 196] on button "Save & Confirm Pick" at bounding box center [136, 203] width 52 height 14
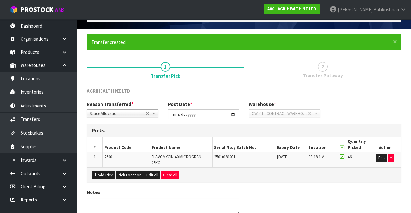
scroll to position [0, 0]
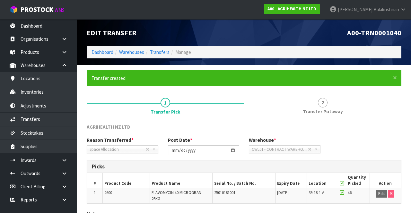
scroll to position [45, 0]
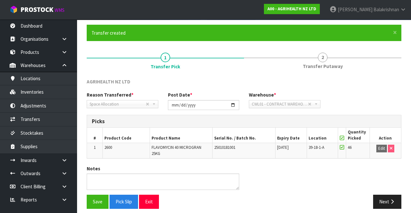
click at [257, 59] on link "2 Transfer Putaway" at bounding box center [322, 60] width 157 height 25
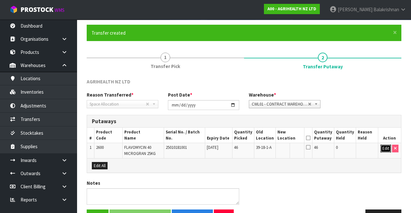
click at [257, 148] on button "Edit" at bounding box center [386, 149] width 11 height 8
click at [257, 150] on input "text" at bounding box center [287, 149] width 18 height 8
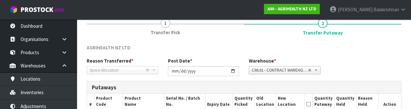
scroll to position [136, 0]
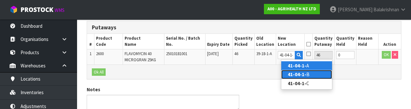
click at [257, 72] on link "41-04-1- B" at bounding box center [306, 74] width 51 height 9
type input "41-04-1-B"
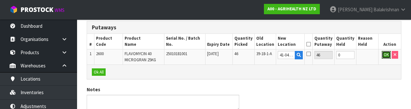
click at [257, 56] on button "OK" at bounding box center [386, 55] width 9 height 8
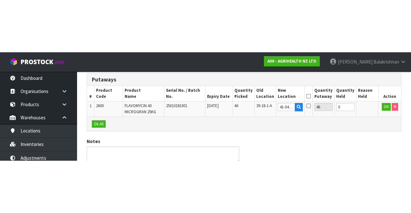
scroll to position [64, 0]
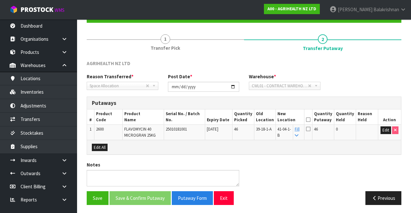
click at [257, 120] on icon at bounding box center [308, 120] width 4 height 0
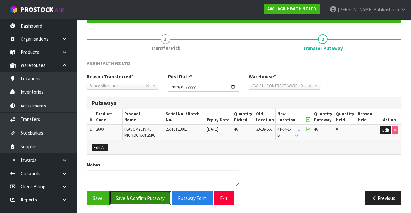
click at [150, 196] on button "Save & Confirm Putaway" at bounding box center [140, 198] width 61 height 14
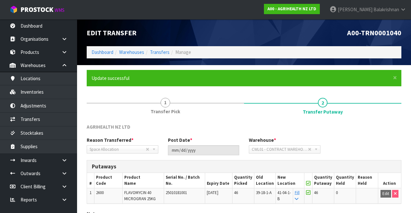
scroll to position [50, 0]
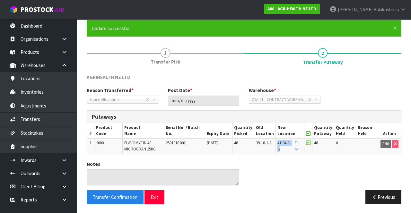
copy span "41-04-1-B"
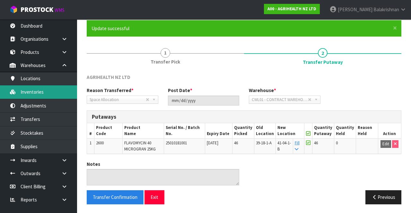
click at [51, 93] on link "Inventories" at bounding box center [38, 91] width 77 height 13
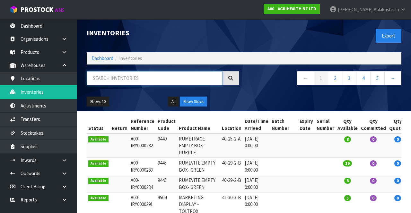
click at [151, 76] on input "text" at bounding box center [155, 78] width 136 height 14
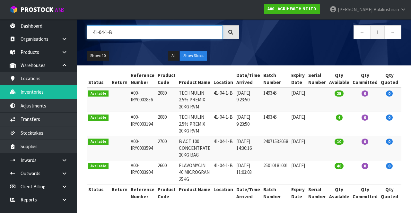
scroll to position [52, 0]
type input "41-04-1-B"
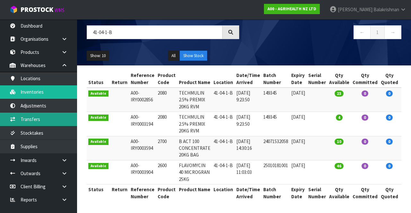
click at [40, 117] on link "Transfers" at bounding box center [38, 119] width 77 height 13
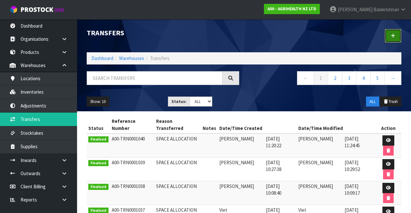
click at [257, 38] on link at bounding box center [393, 36] width 17 height 14
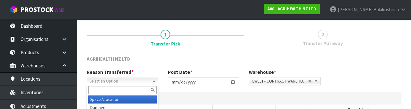
scroll to position [77, 0]
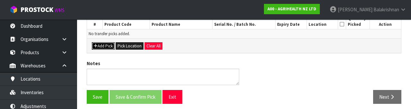
click at [102, 42] on button "Add Pick" at bounding box center [103, 46] width 23 height 8
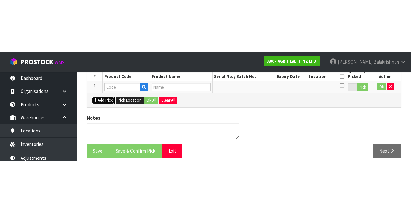
scroll to position [37, 0]
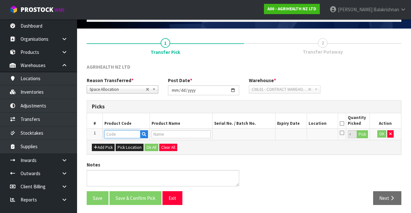
click at [120, 131] on input "text" at bounding box center [122, 134] width 36 height 8
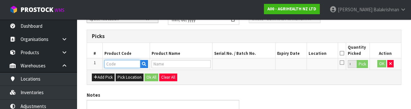
scroll to position [112, 0]
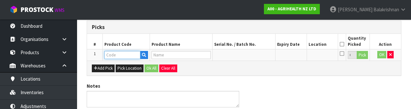
type input "2080"
type input "TECHMULIN 2.5% PREMIX 20KG RVM"
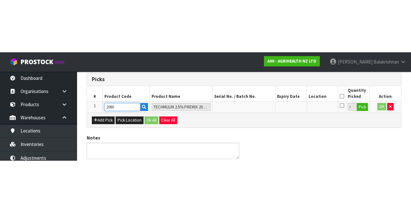
scroll to position [37, 0]
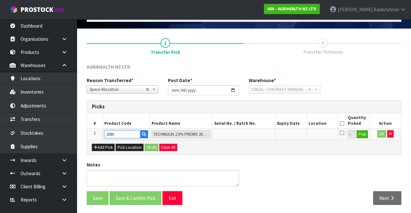
type input "2080"
click at [257, 132] on button "Pick" at bounding box center [362, 134] width 11 height 8
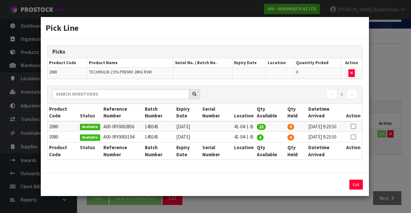
click at [257, 127] on icon at bounding box center [353, 127] width 5 height 0
click at [257, 190] on button "Assign Pick" at bounding box center [334, 185] width 26 height 10
type input "25"
click at [257, 137] on icon at bounding box center [353, 137] width 5 height 0
click at [257, 190] on button "Assign Pick" at bounding box center [334, 185] width 26 height 10
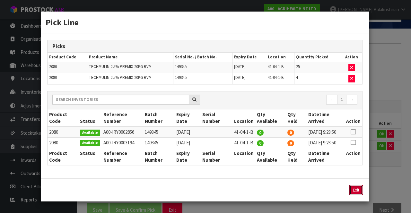
click at [257, 195] on button "Exit" at bounding box center [355, 190] width 13 height 10
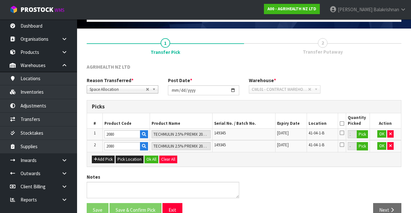
click at [257, 124] on icon at bounding box center [342, 124] width 4 height 0
click at [150, 157] on button "Ok All" at bounding box center [152, 160] width 14 height 8
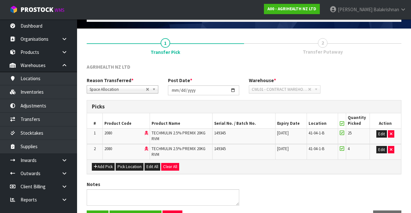
scroll to position [56, 0]
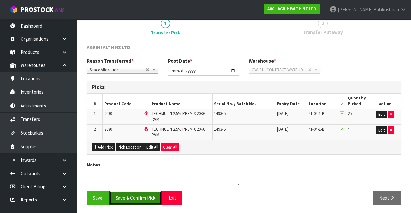
click at [138, 198] on button "Save & Confirm Pick" at bounding box center [136, 198] width 52 height 14
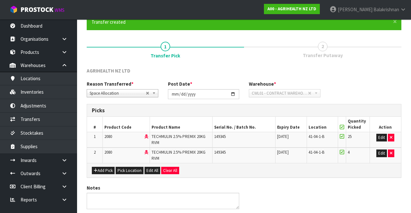
scroll to position [0, 0]
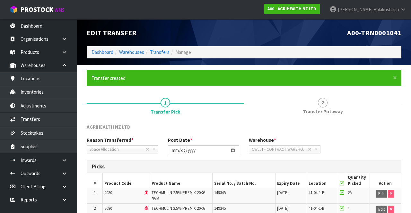
scroll to position [66, 0]
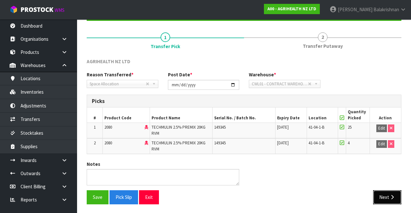
click at [257, 203] on button "Next" at bounding box center [387, 197] width 28 height 14
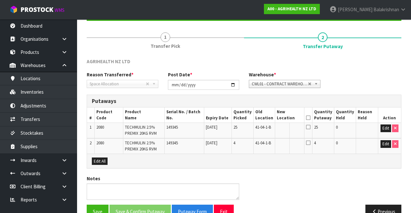
click at [257, 118] on icon at bounding box center [308, 118] width 4 height 0
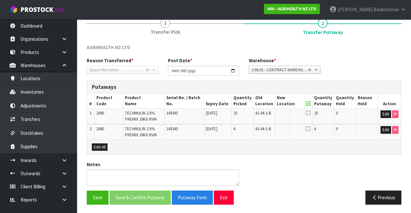
click at [257, 102] on th at bounding box center [308, 100] width 8 height 15
click at [257, 112] on icon at bounding box center [308, 112] width 4 height 5
click at [257, 128] on icon at bounding box center [308, 128] width 4 height 5
click at [98, 196] on button "Save" at bounding box center [98, 198] width 22 height 14
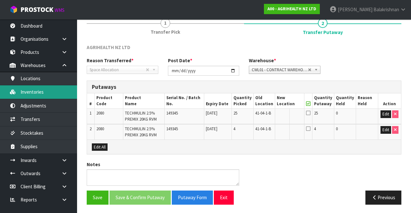
click at [38, 91] on link "Inventories" at bounding box center [38, 91] width 77 height 13
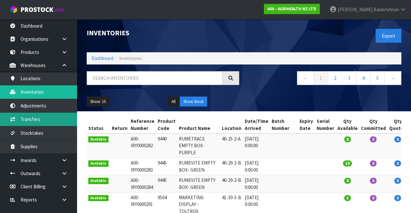
click at [44, 122] on link "Transfers" at bounding box center [38, 119] width 77 height 13
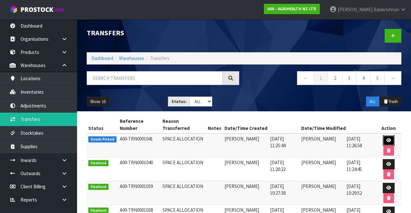
click at [257, 140] on link at bounding box center [389, 141] width 12 height 10
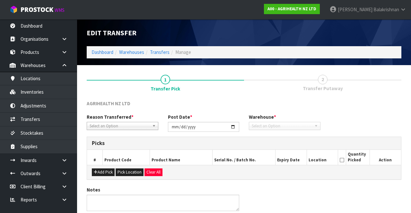
type input "[DATE]"
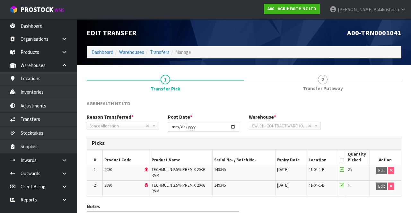
click at [257, 160] on icon at bounding box center [342, 160] width 4 height 0
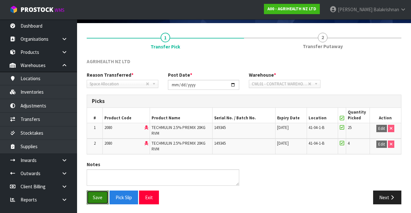
click at [97, 199] on button "Save" at bounding box center [98, 198] width 22 height 14
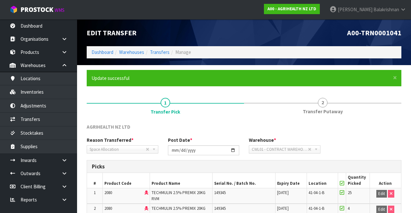
scroll to position [66, 0]
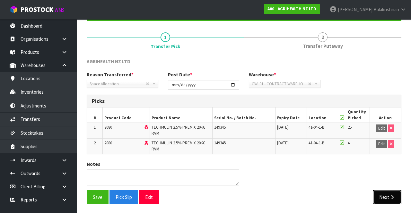
click at [257, 195] on icon "button" at bounding box center [392, 197] width 6 height 5
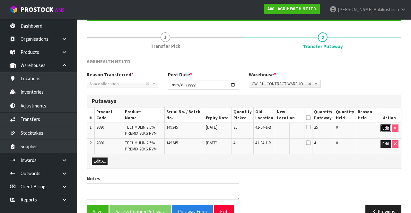
click at [257, 128] on button "Edit" at bounding box center [386, 129] width 11 height 8
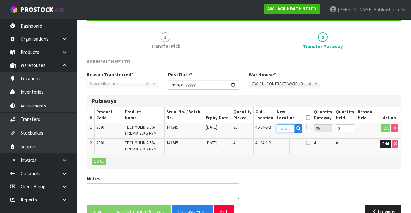
click at [257, 128] on input "text" at bounding box center [286, 129] width 18 height 8
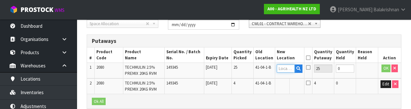
scroll to position [136, 0]
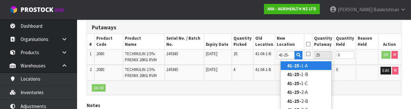
click at [257, 65] on link "41-25- 1-A" at bounding box center [306, 65] width 51 height 9
type input "41-25-1-A"
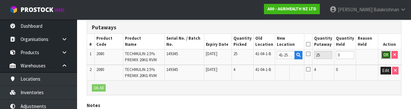
click at [257, 53] on button "OK" at bounding box center [386, 55] width 9 height 8
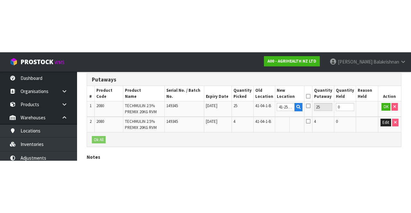
scroll to position [80, 0]
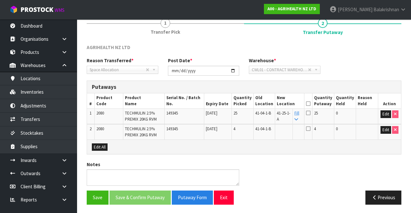
click at [257, 118] on icon at bounding box center [297, 120] width 4 height 4
click at [257, 104] on icon at bounding box center [308, 104] width 4 height 0
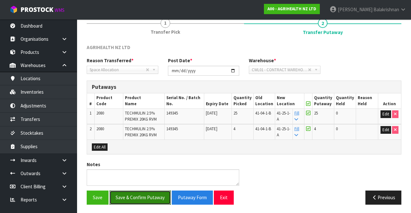
click at [133, 195] on button "Save & Confirm Putaway" at bounding box center [140, 198] width 61 height 14
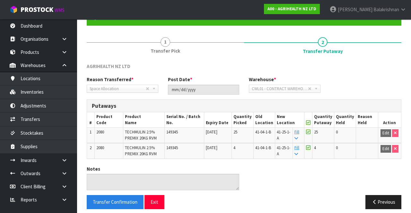
scroll to position [66, 0]
